Goal: Information Seeking & Learning: Learn about a topic

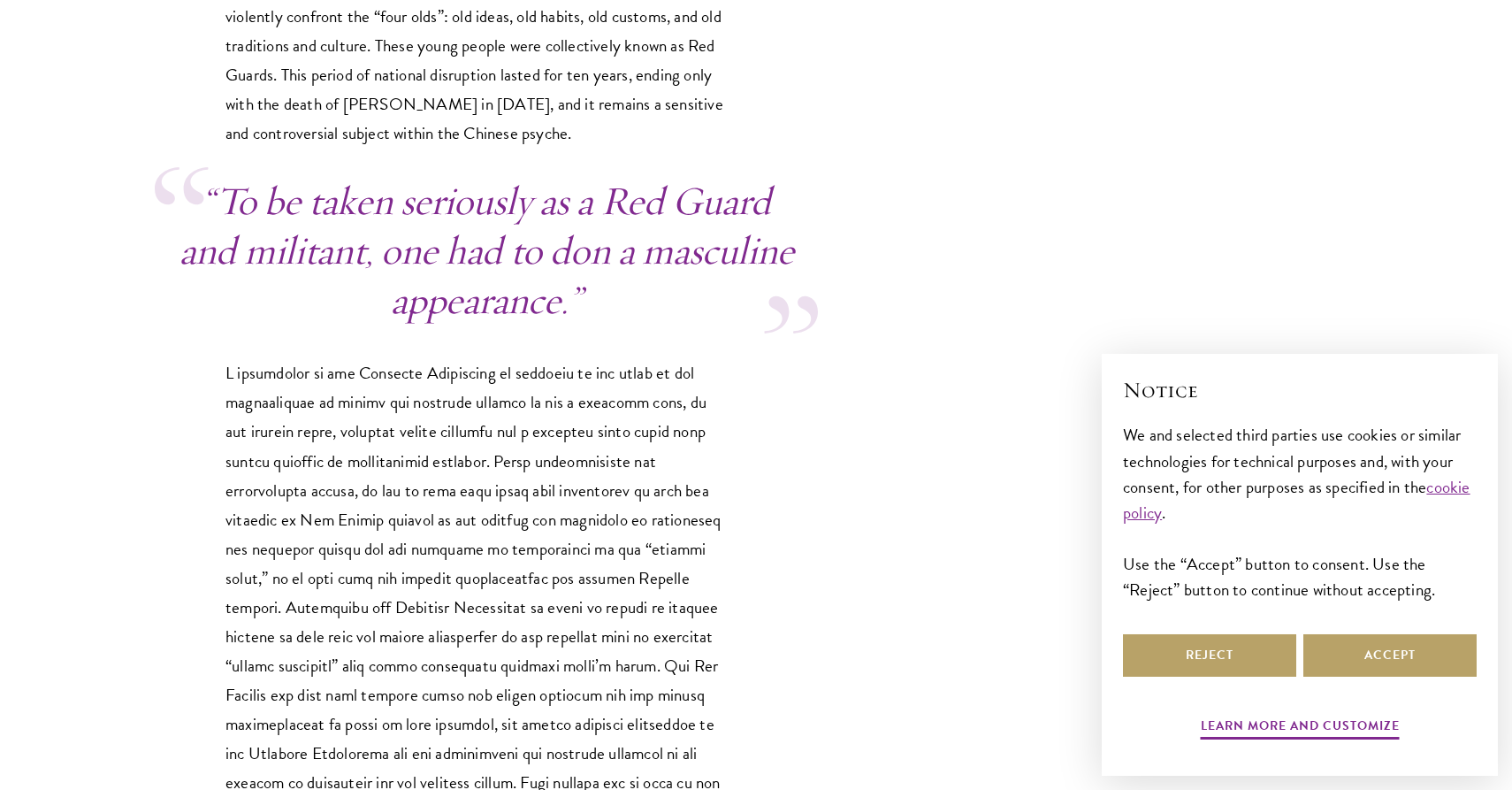
scroll to position [3645, 0]
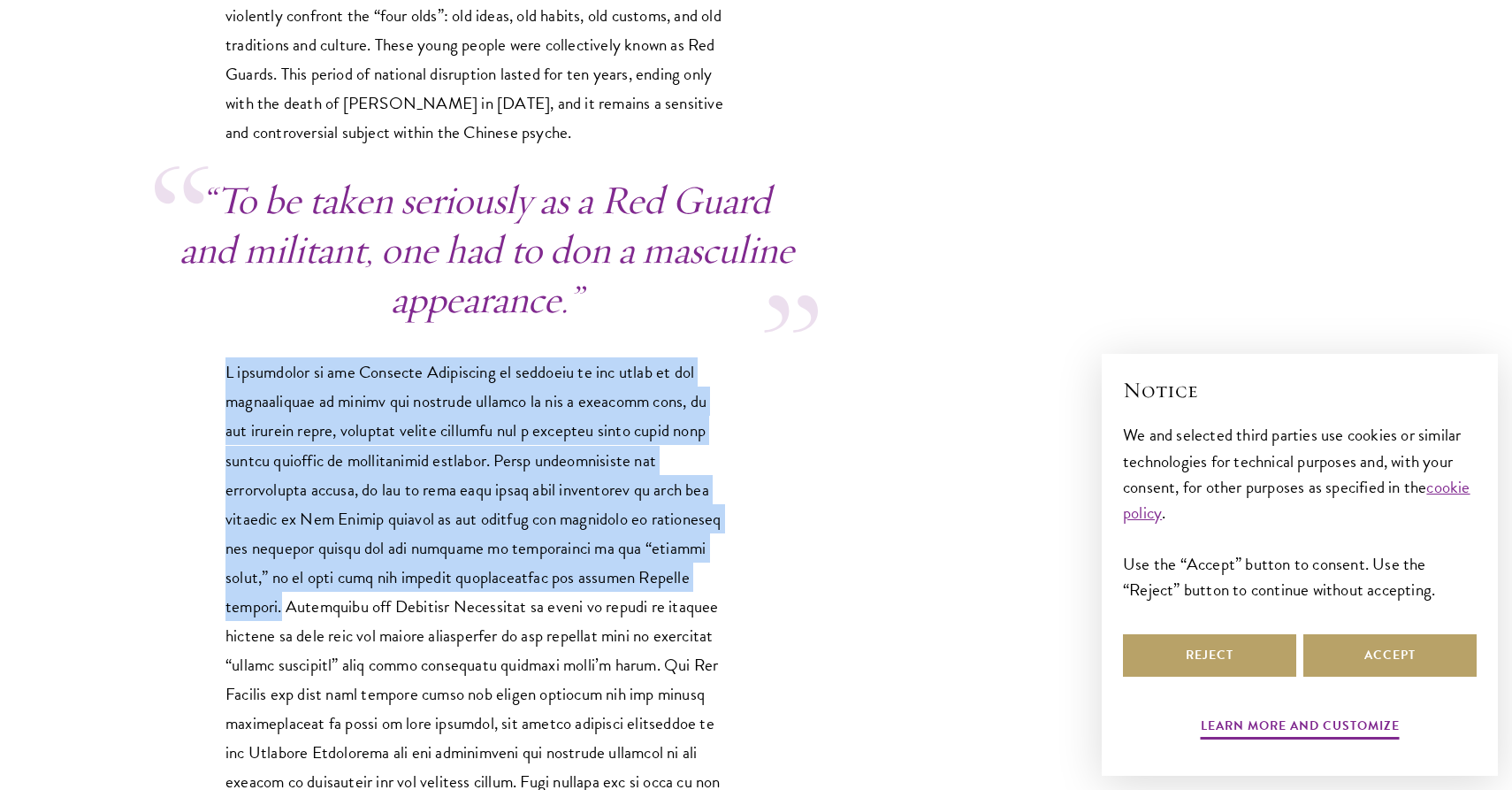
drag, startPoint x: 227, startPoint y: 253, endPoint x: 275, endPoint y: 487, distance: 238.9
click at [275, 487] on p at bounding box center [477, 605] width 504 height 497
copy p "A discussion of the Cultural Revolution is relevant to the study of the interse…"
click at [568, 357] on p at bounding box center [477, 605] width 504 height 497
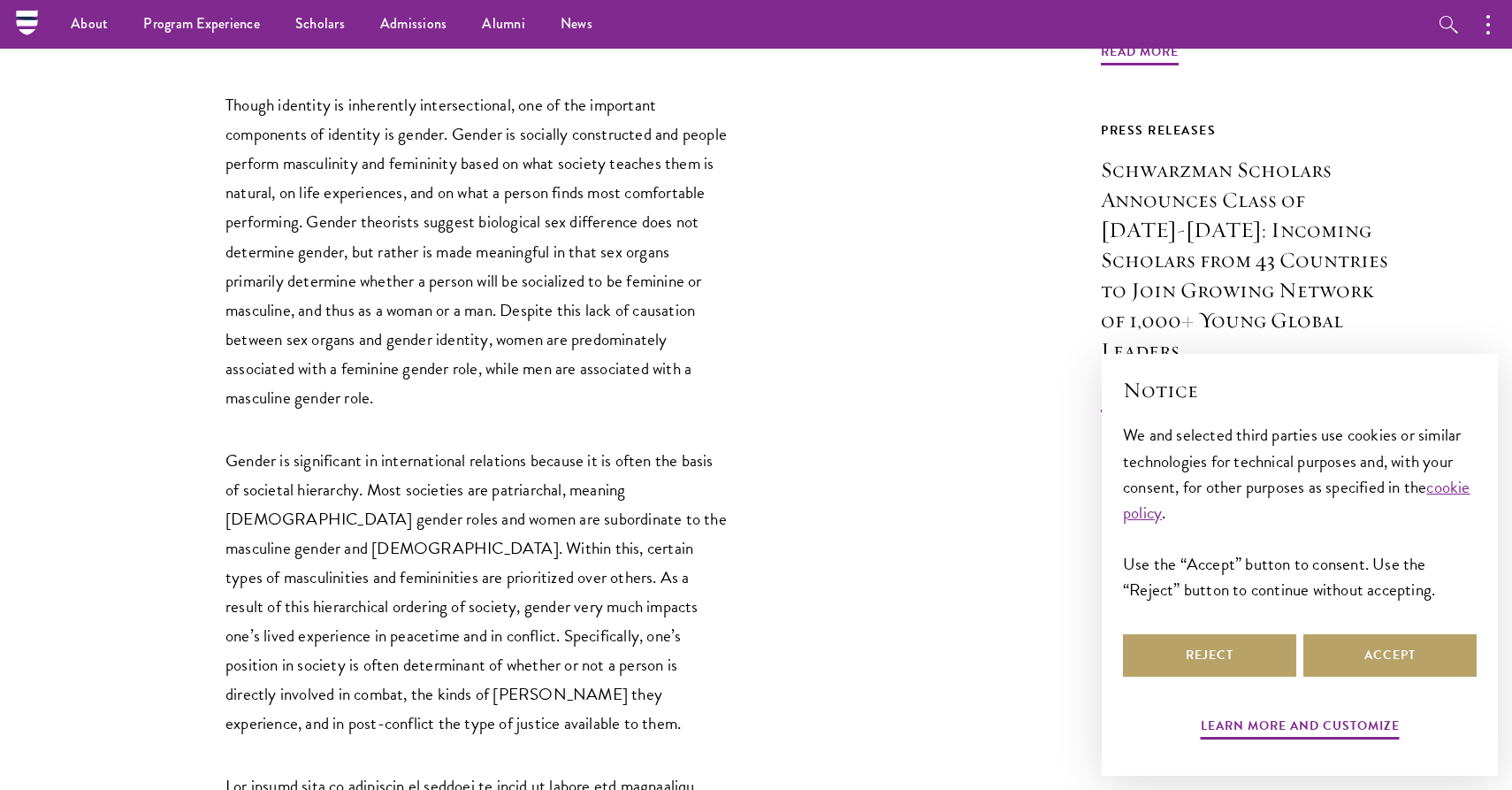
scroll to position [1569, 0]
click at [568, 321] on p "Though identity is inherently intersectional, one of the important components o…" at bounding box center [477, 253] width 504 height 321
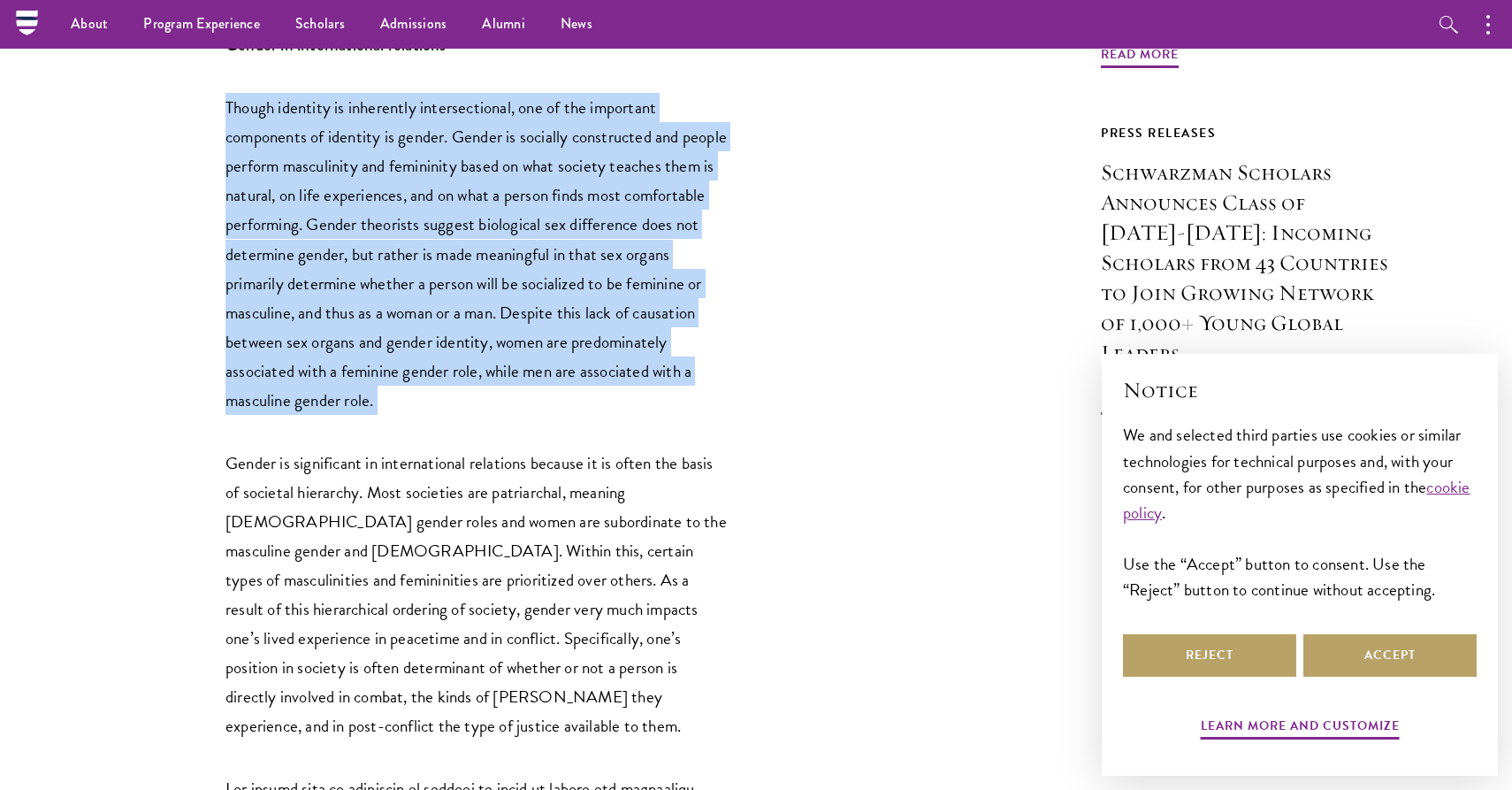
click at [568, 321] on p "Though identity is inherently intersectional, one of the important components o…" at bounding box center [477, 253] width 504 height 321
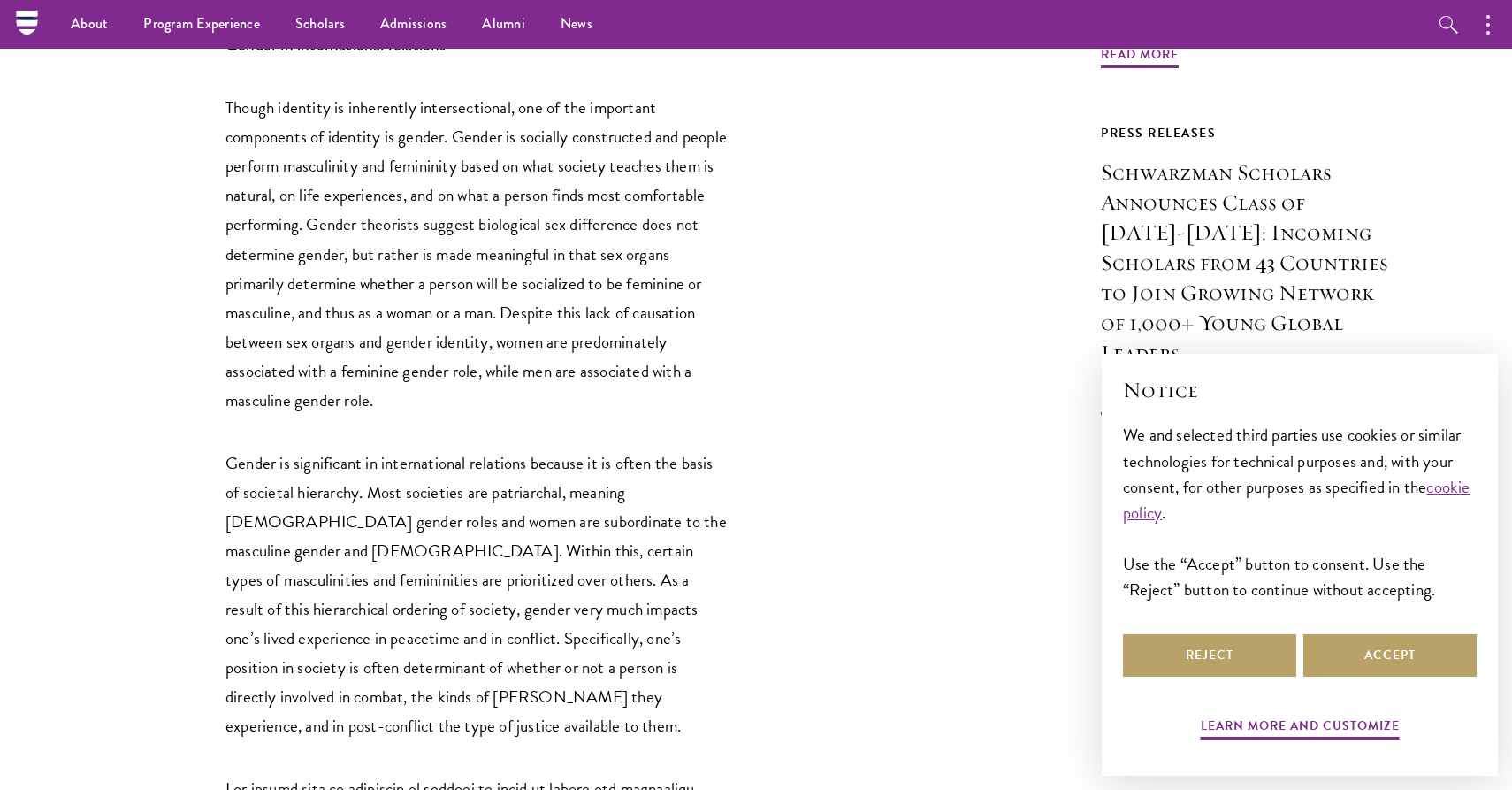
click at [559, 449] on p "Gender is significant in international relations because it is often the basis …" at bounding box center [477, 594] width 504 height 291
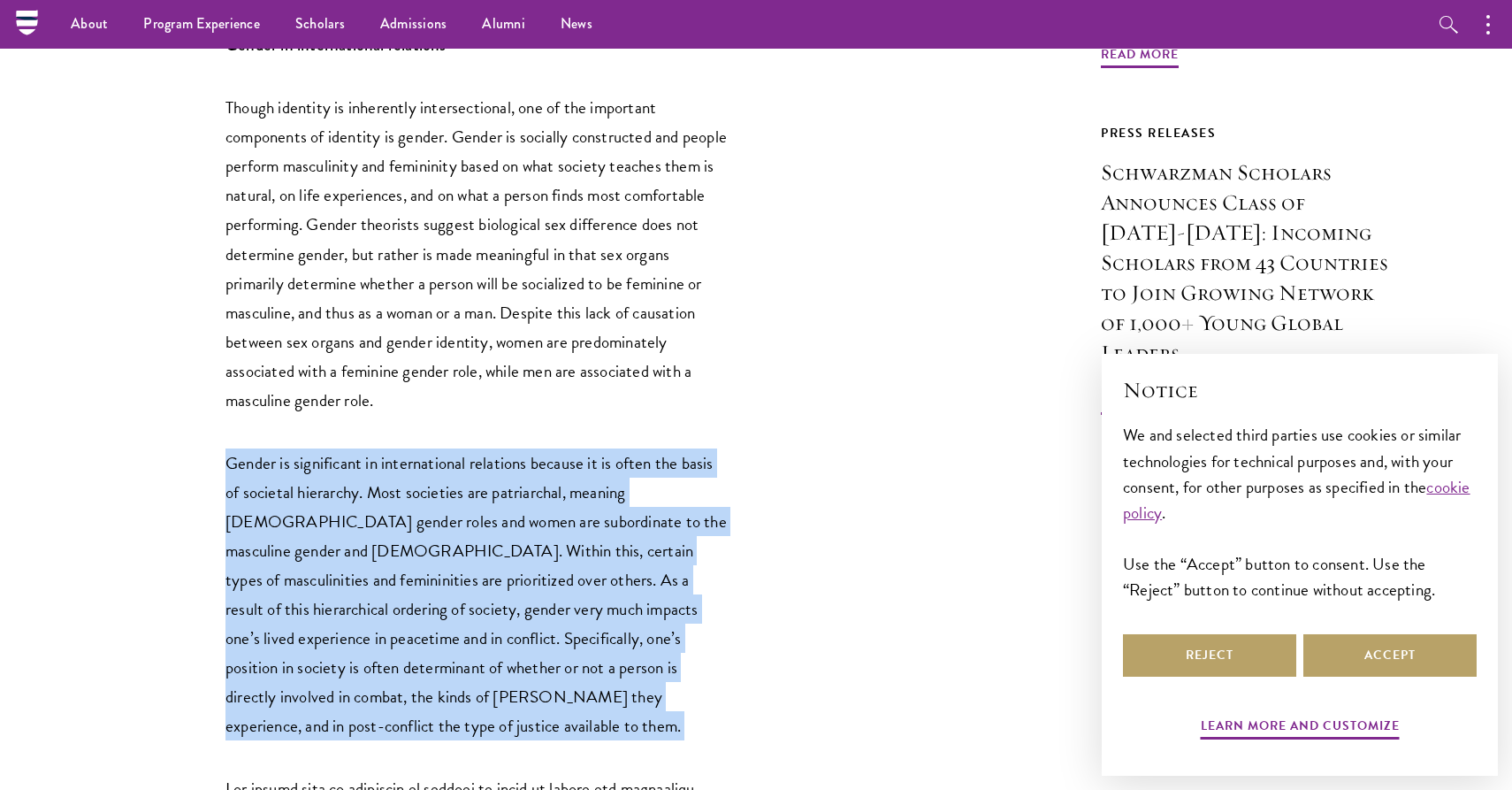
click at [559, 449] on p "Gender is significant in international relations because it is often the basis …" at bounding box center [477, 594] width 504 height 291
